Goal: Navigation & Orientation: Find specific page/section

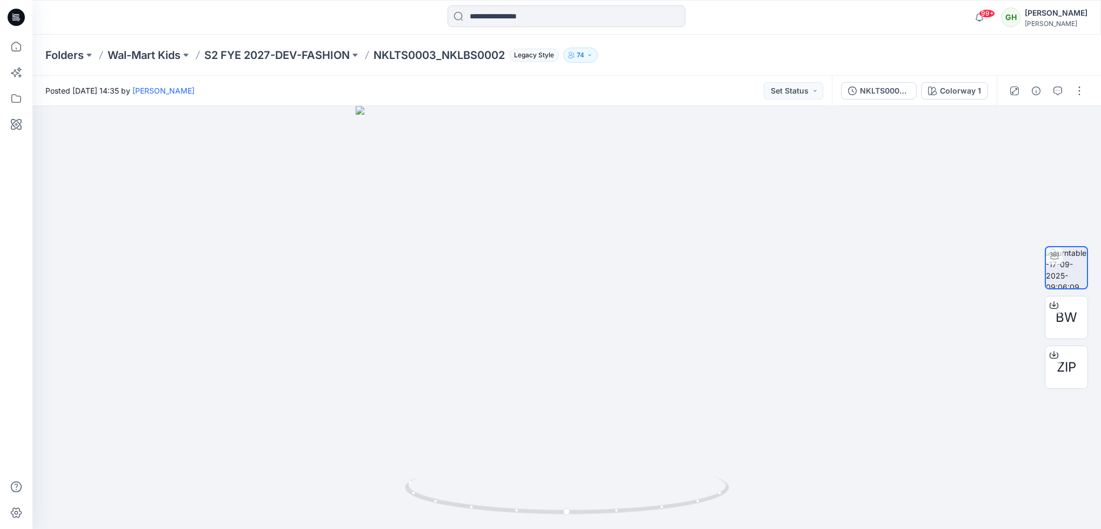
click at [15, 21] on icon at bounding box center [16, 17] width 17 height 17
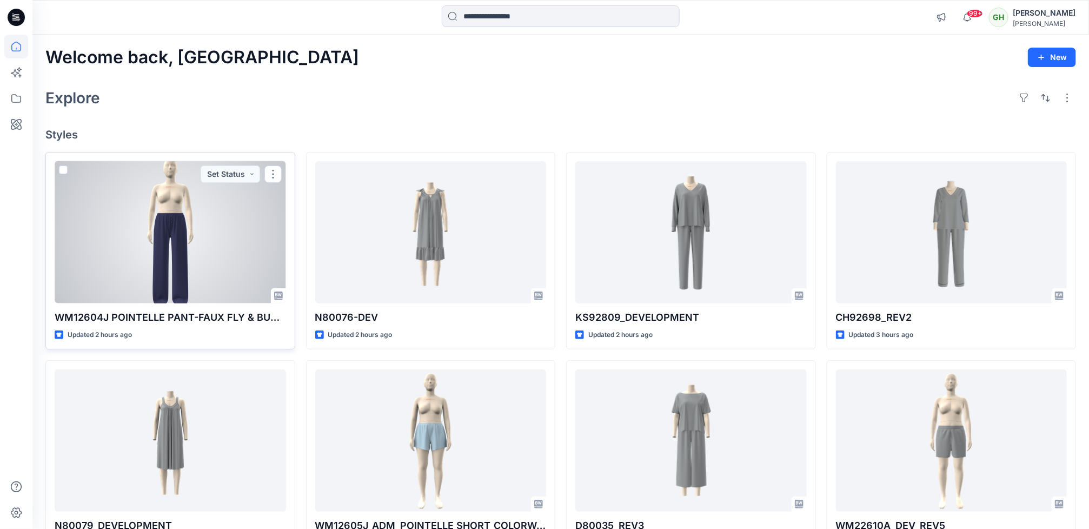
click at [259, 317] on p "WM12604J POINTELLE PANT-FAUX FLY & BUTTONS + PICOT_COLORWAY_REV3" at bounding box center [170, 317] width 231 height 15
click at [240, 272] on div at bounding box center [170, 232] width 231 height 142
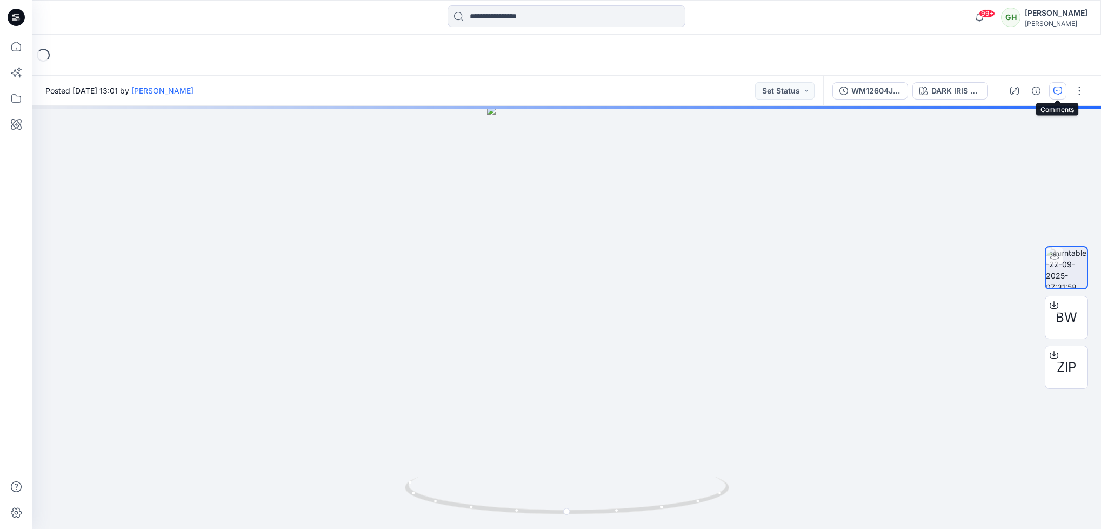
click at [1056, 97] on button "button" at bounding box center [1057, 90] width 17 height 17
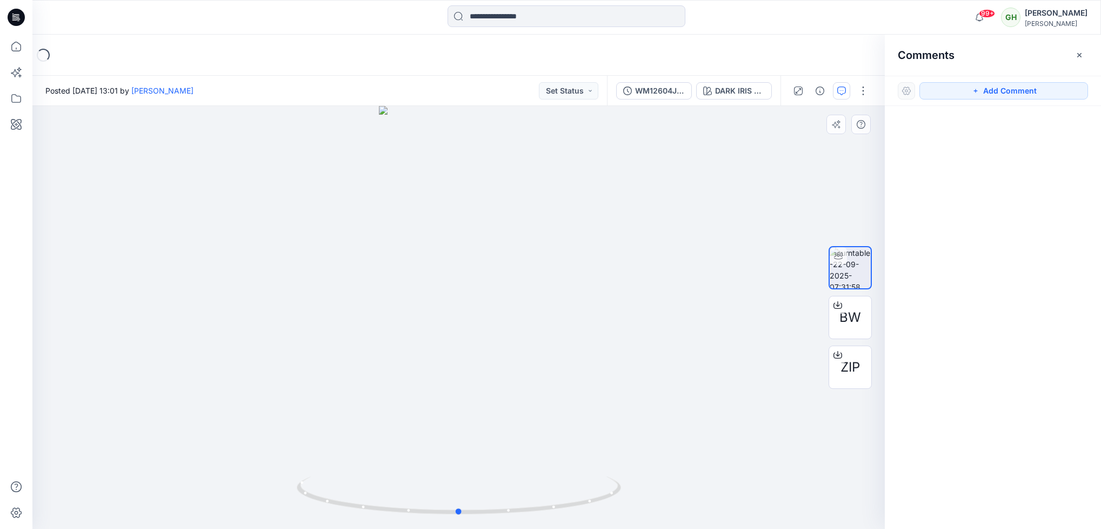
click at [567, 215] on div at bounding box center [458, 317] width 852 height 423
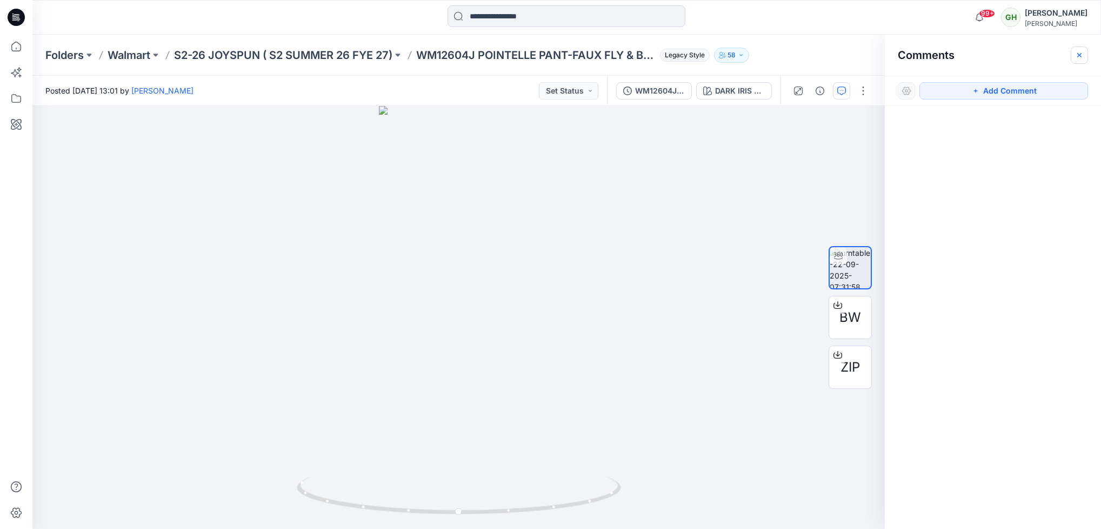
click at [1082, 59] on button "button" at bounding box center [1079, 54] width 17 height 17
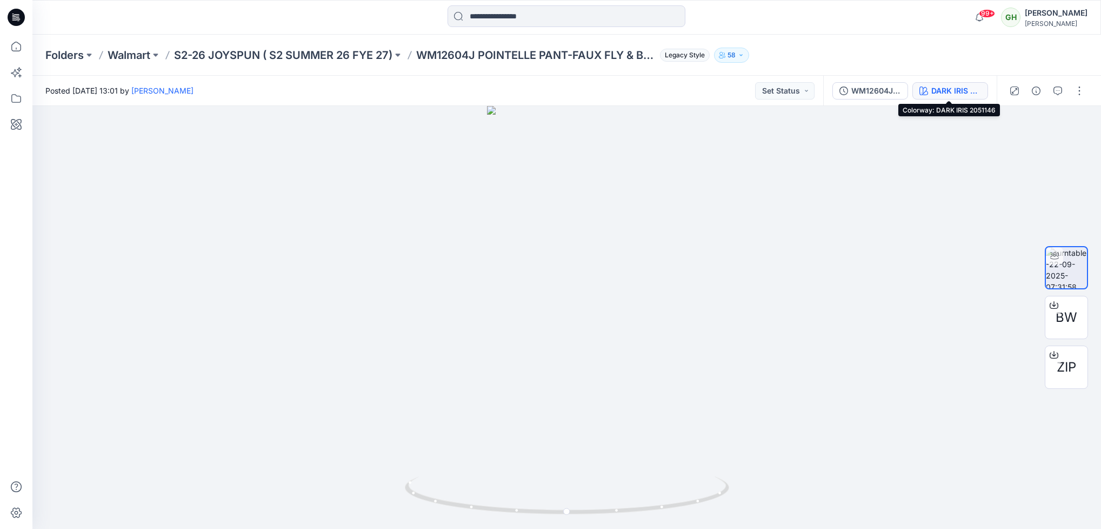
click at [923, 89] on icon "button" at bounding box center [924, 90] width 9 height 9
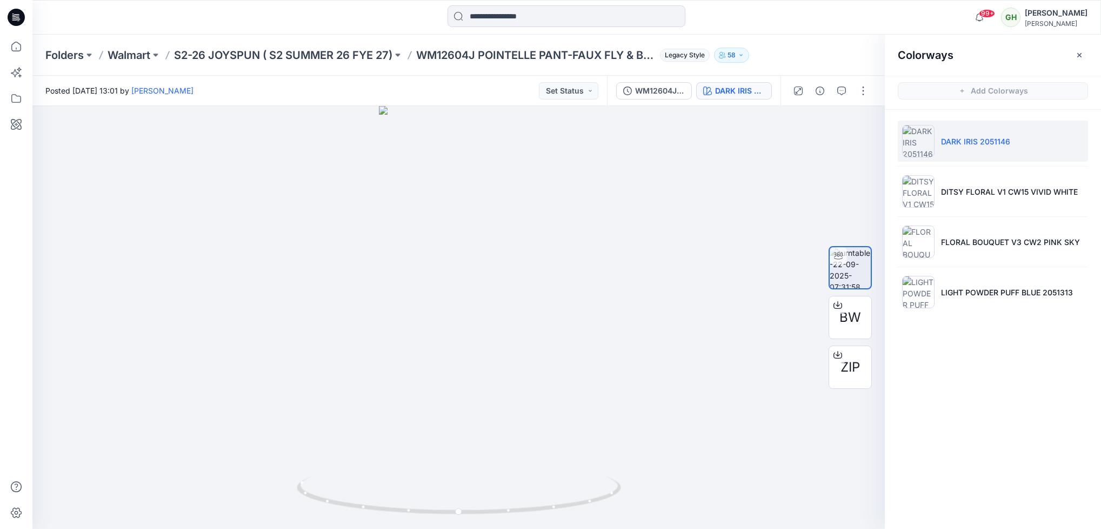
click at [12, 18] on icon at bounding box center [16, 17] width 17 height 17
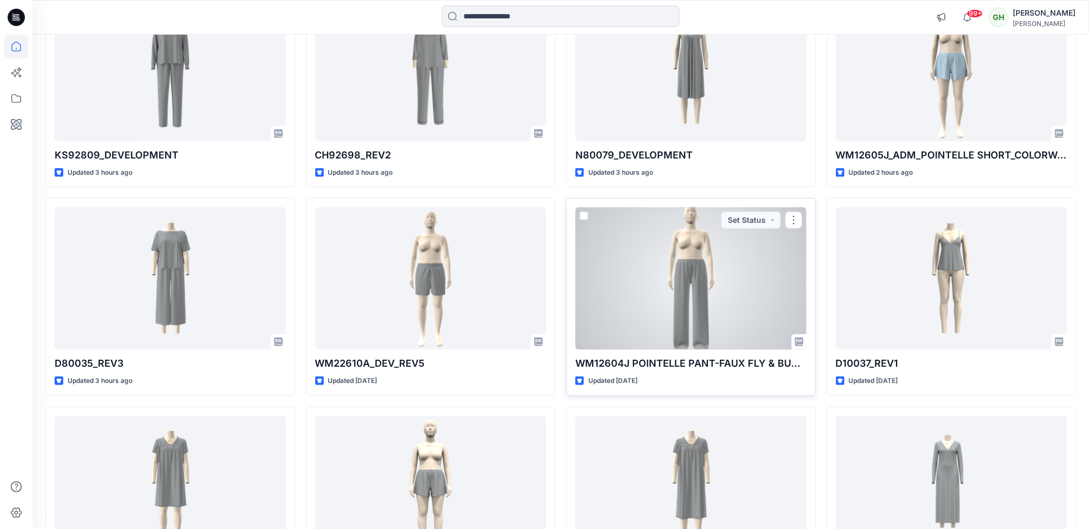
scroll to position [291, 0]
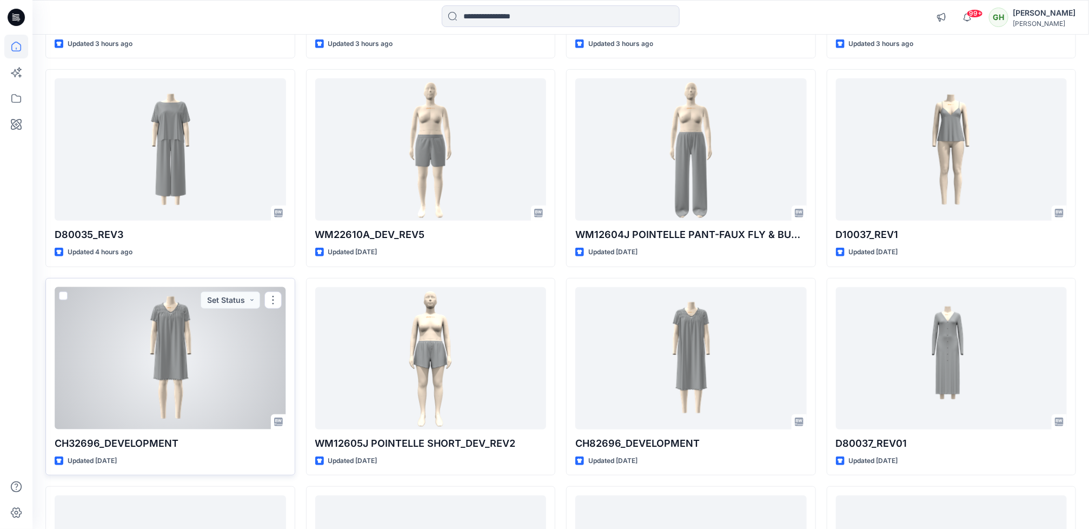
click at [181, 361] on div at bounding box center [170, 358] width 231 height 142
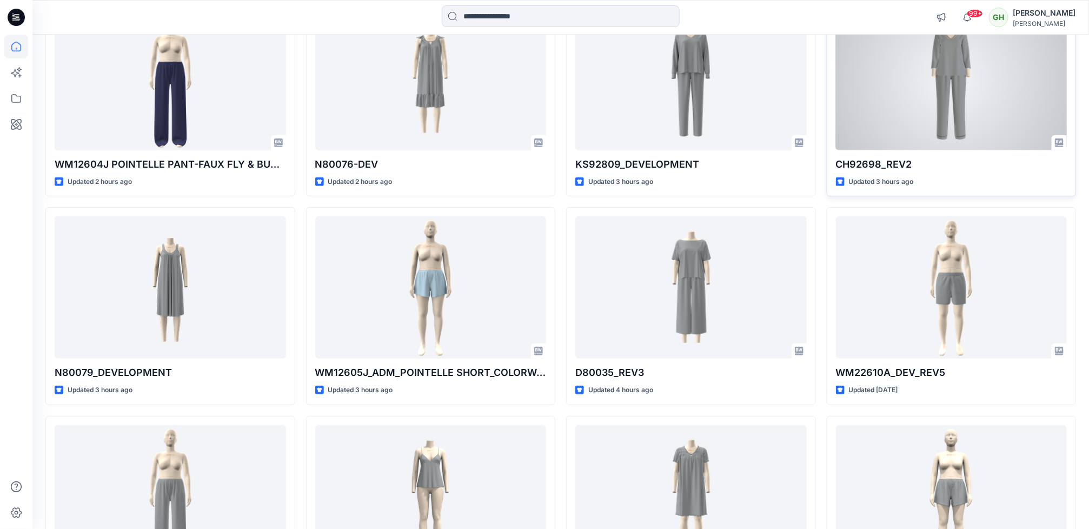
scroll to position [162, 0]
